Goal: Navigation & Orientation: Find specific page/section

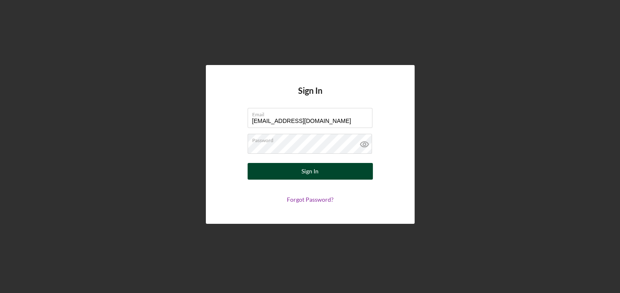
type input "[EMAIL_ADDRESS][DOMAIN_NAME]"
click at [305, 172] on div "Sign In" at bounding box center [309, 171] width 17 height 17
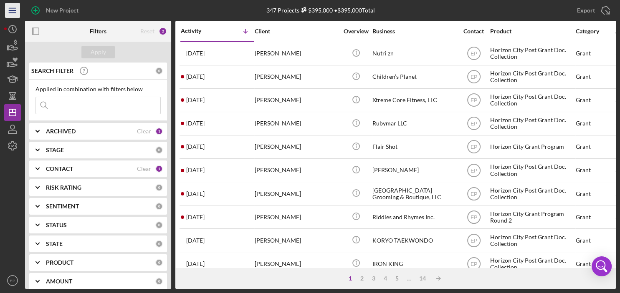
click at [19, 9] on icon "Icon/Menu" at bounding box center [12, 10] width 19 height 19
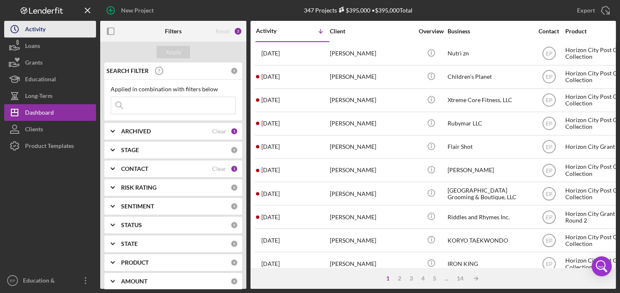
click at [29, 26] on div "Activity" at bounding box center [35, 30] width 20 height 19
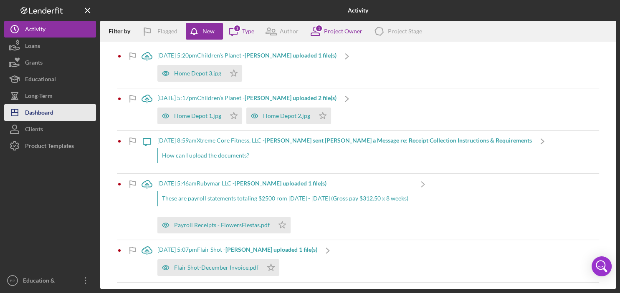
click at [19, 111] on icon "Icon/Dashboard" at bounding box center [14, 112] width 21 height 21
